Goal: Entertainment & Leisure: Consume media (video, audio)

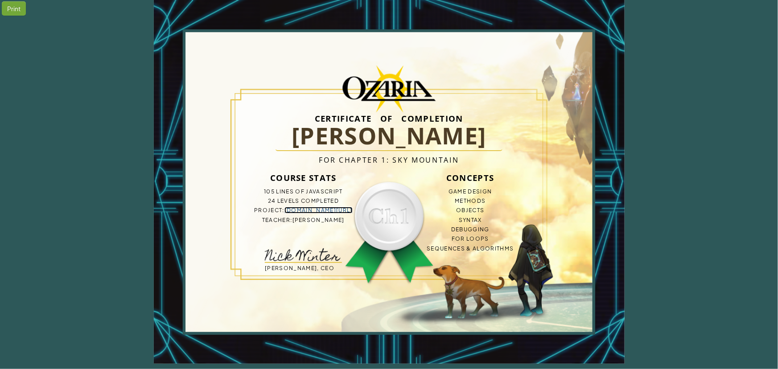
click at [310, 210] on link "[DOMAIN_NAME][URL]" at bounding box center [318, 210] width 68 height 7
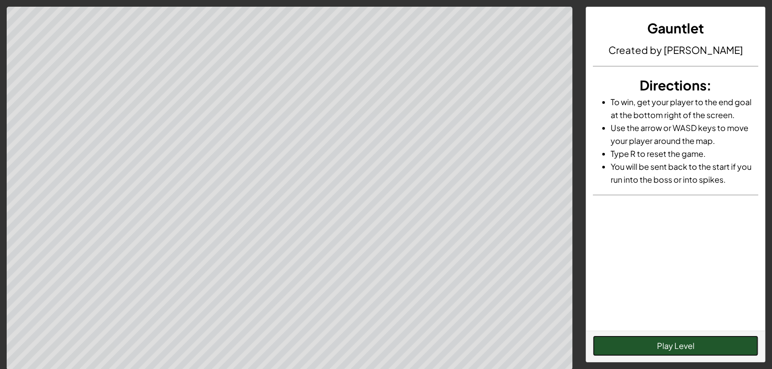
click at [694, 350] on button "Play Level" at bounding box center [675, 346] width 165 height 21
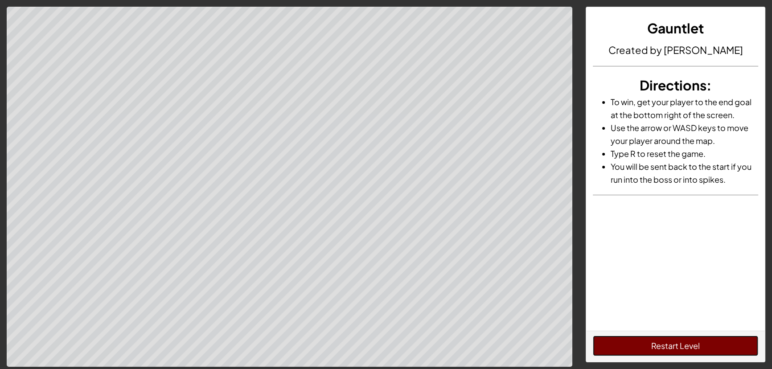
click at [686, 344] on button "Restart Level" at bounding box center [675, 346] width 165 height 21
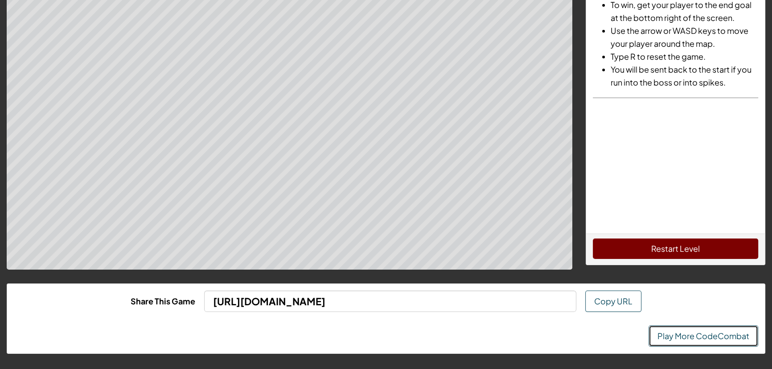
click at [677, 339] on link "Play More CodeCombat" at bounding box center [704, 335] width 110 height 21
